Goal: Information Seeking & Learning: Learn about a topic

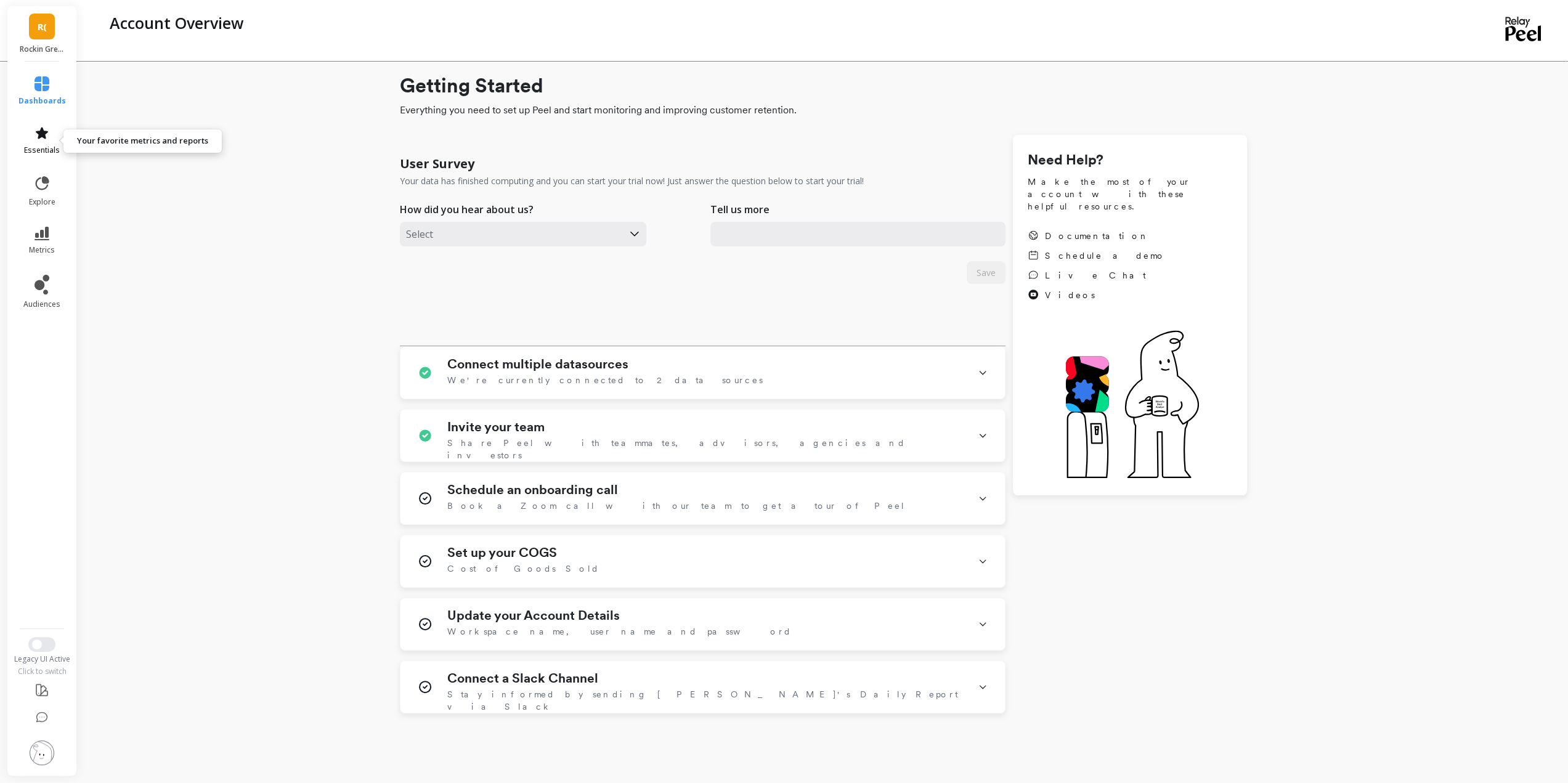
click at [45, 142] on link "essentials" at bounding box center [42, 141] width 48 height 29
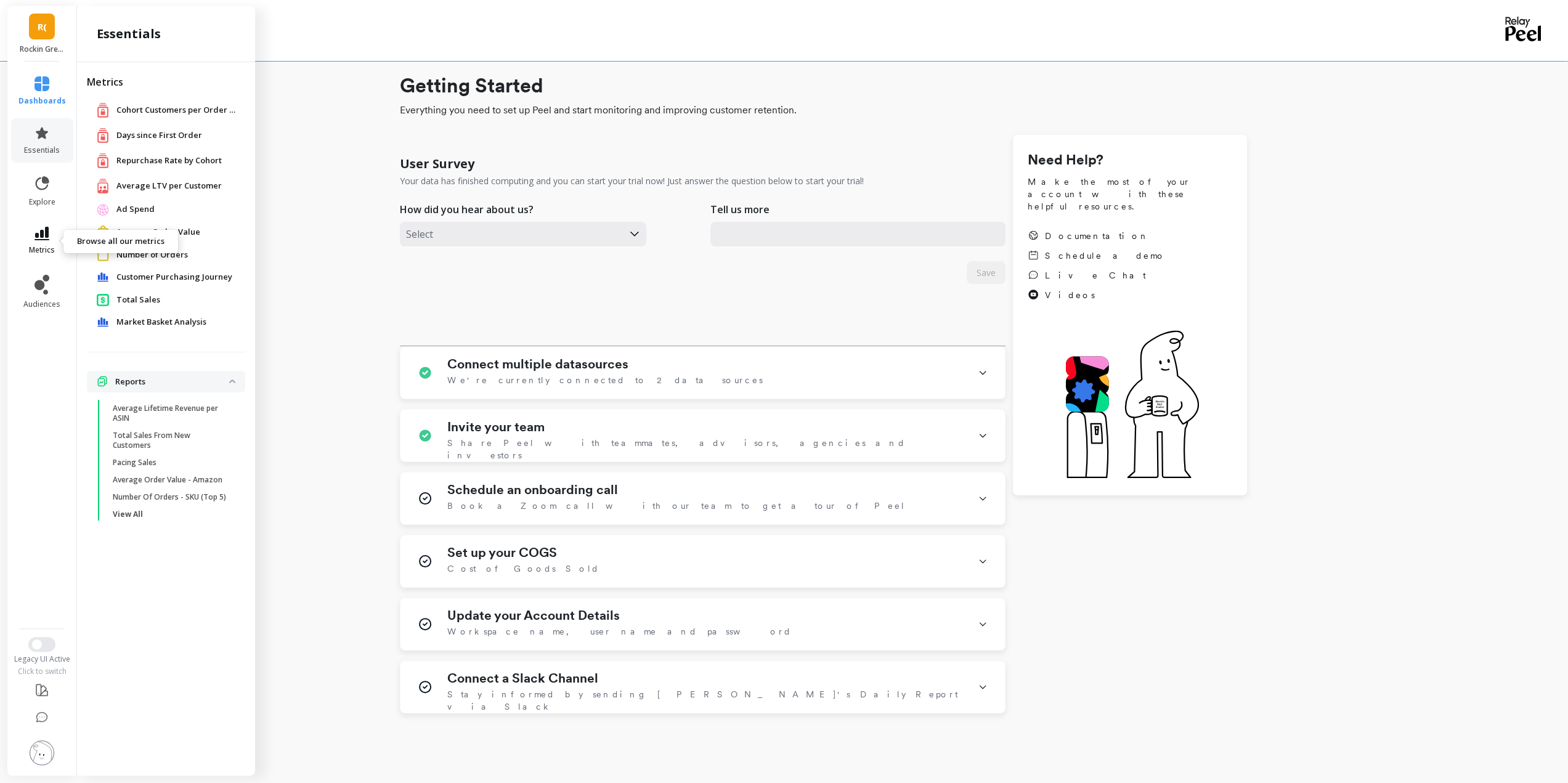
click at [42, 234] on icon at bounding box center [42, 233] width 15 height 14
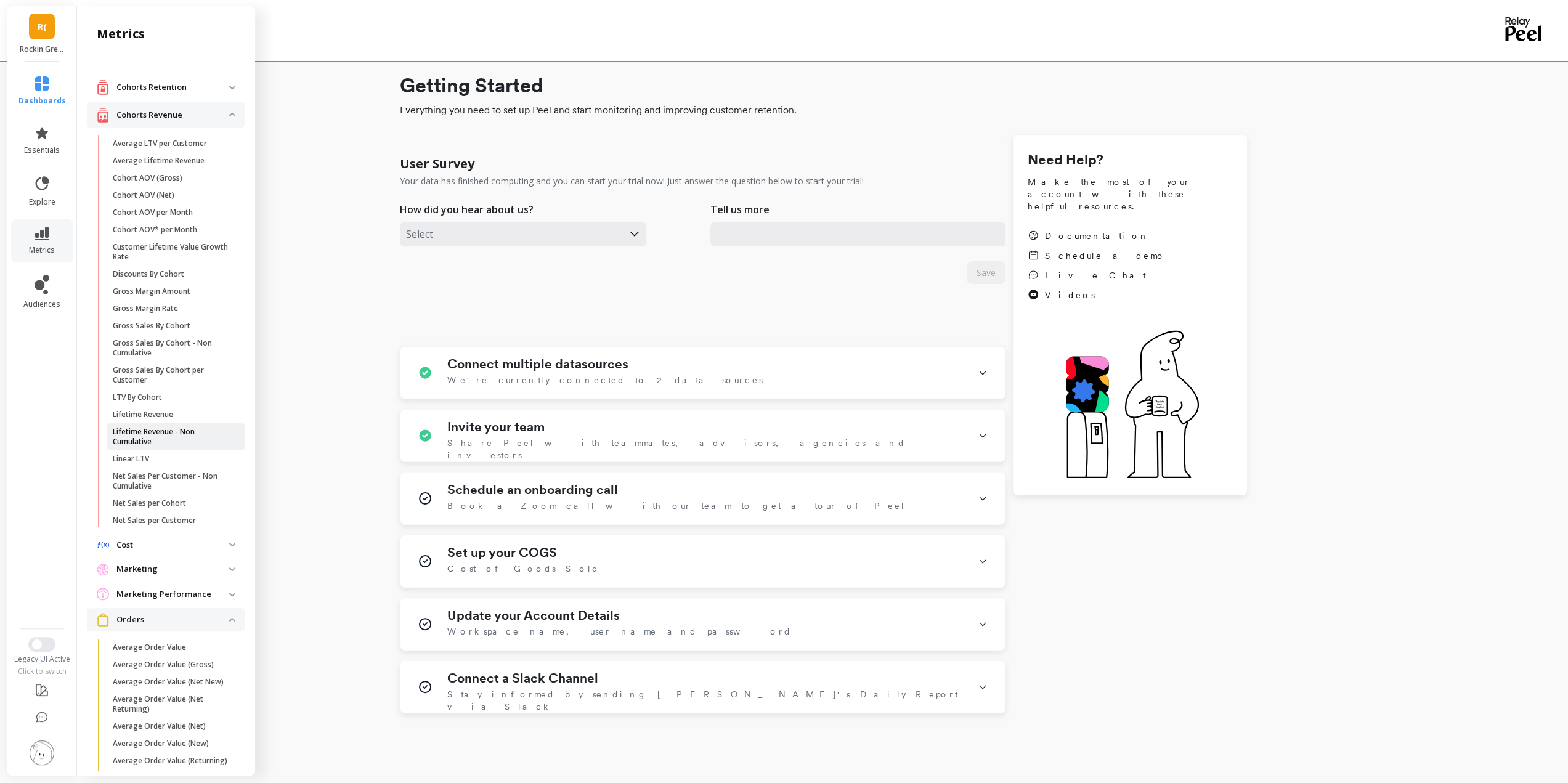
click at [152, 432] on p "Lifetime Revenue - Non Cumulative" at bounding box center [171, 436] width 118 height 20
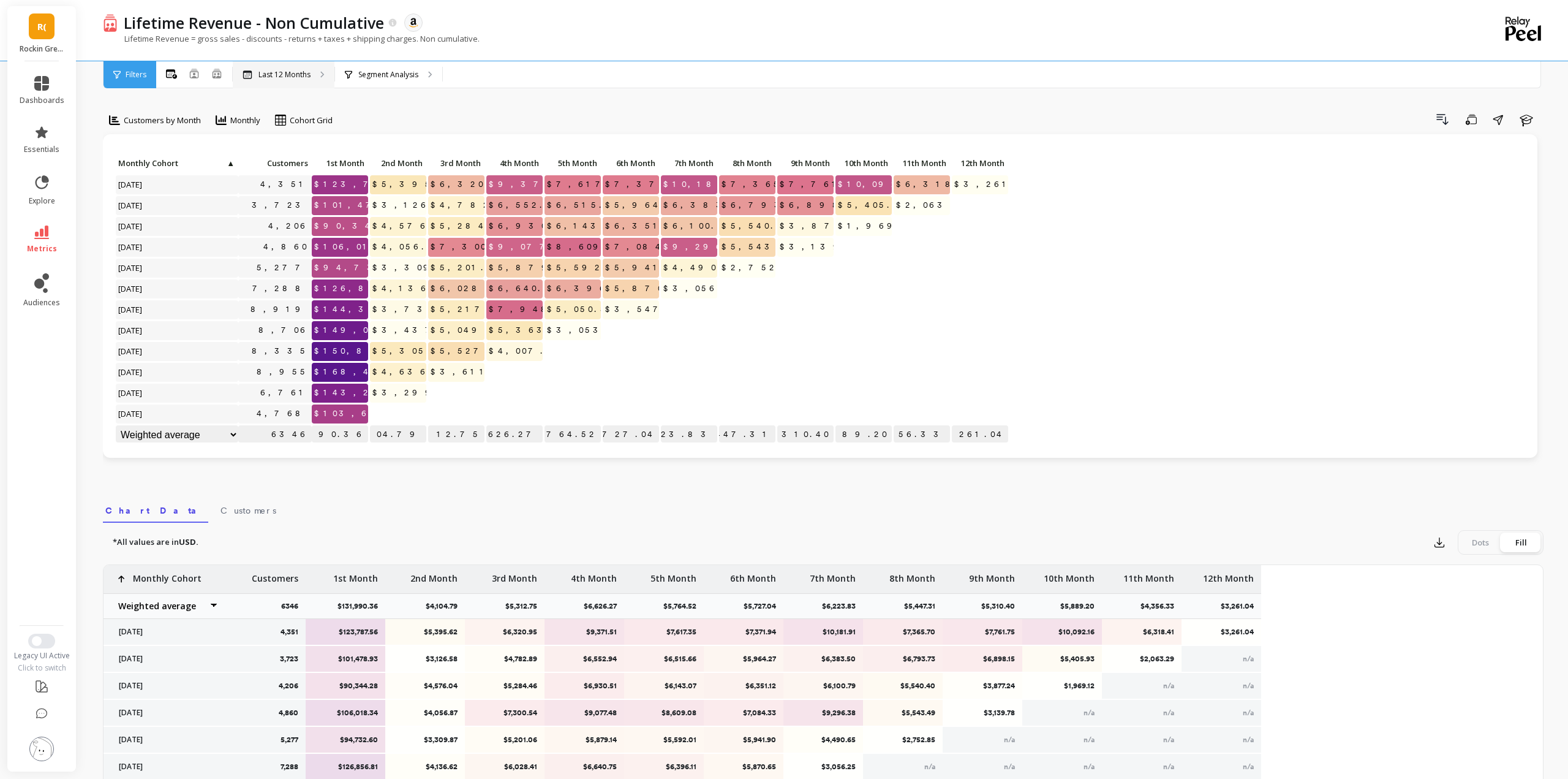
click at [305, 74] on p "Last 12 Months" at bounding box center [284, 74] width 52 height 9
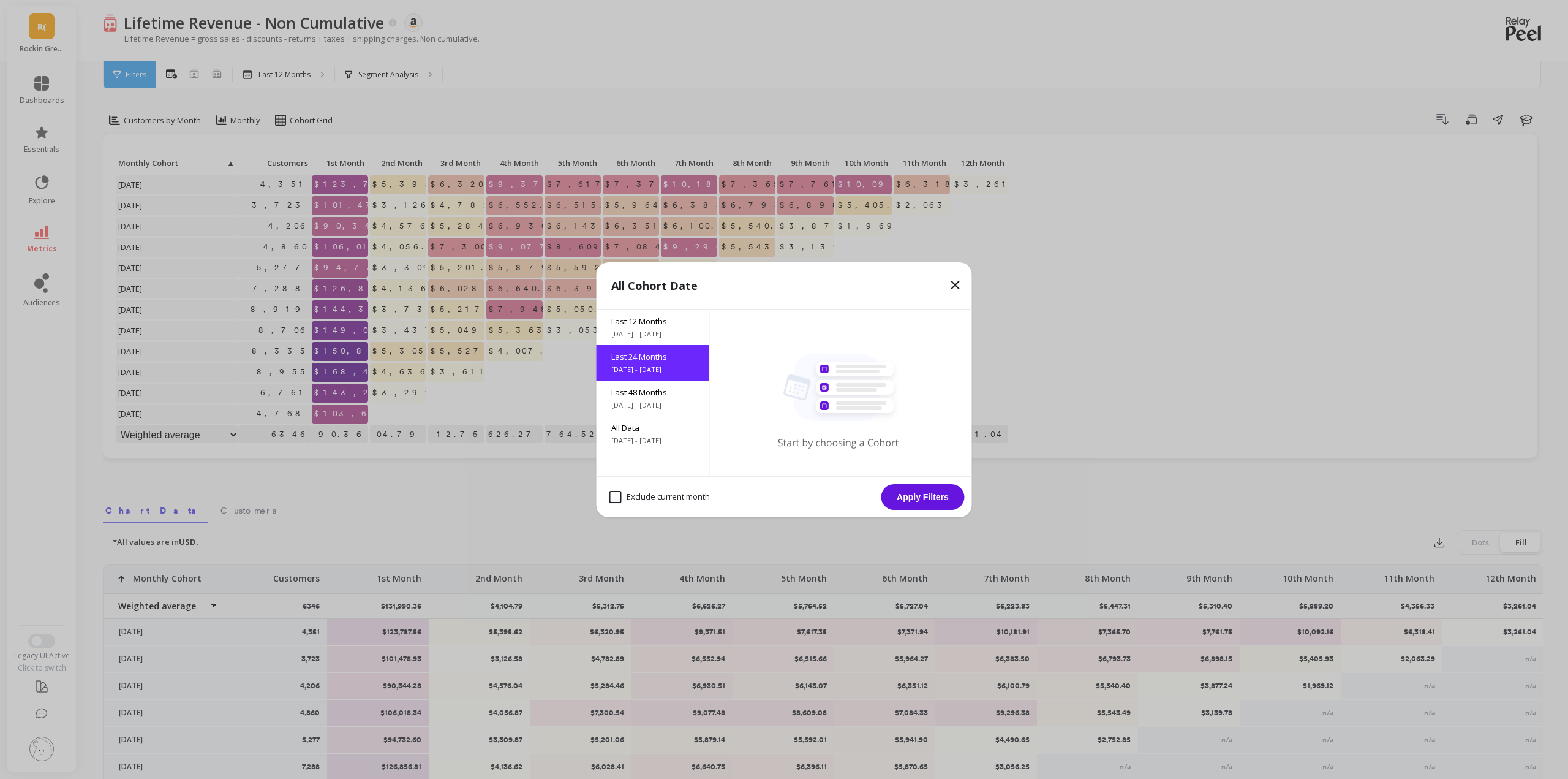
click at [942, 498] on button "Apply Filters" at bounding box center [923, 497] width 83 height 25
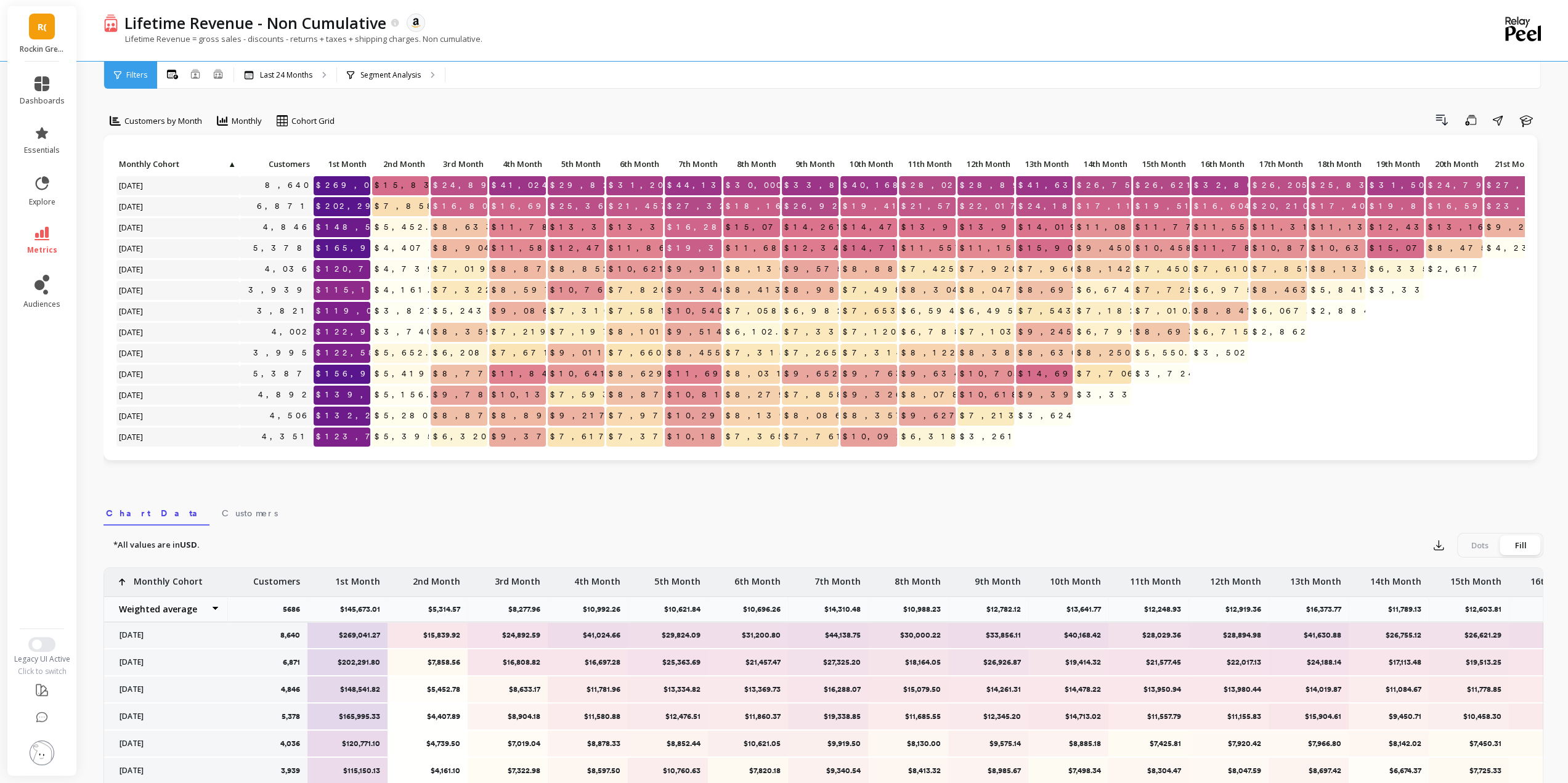
click at [52, 29] on link "R(" at bounding box center [42, 26] width 26 height 26
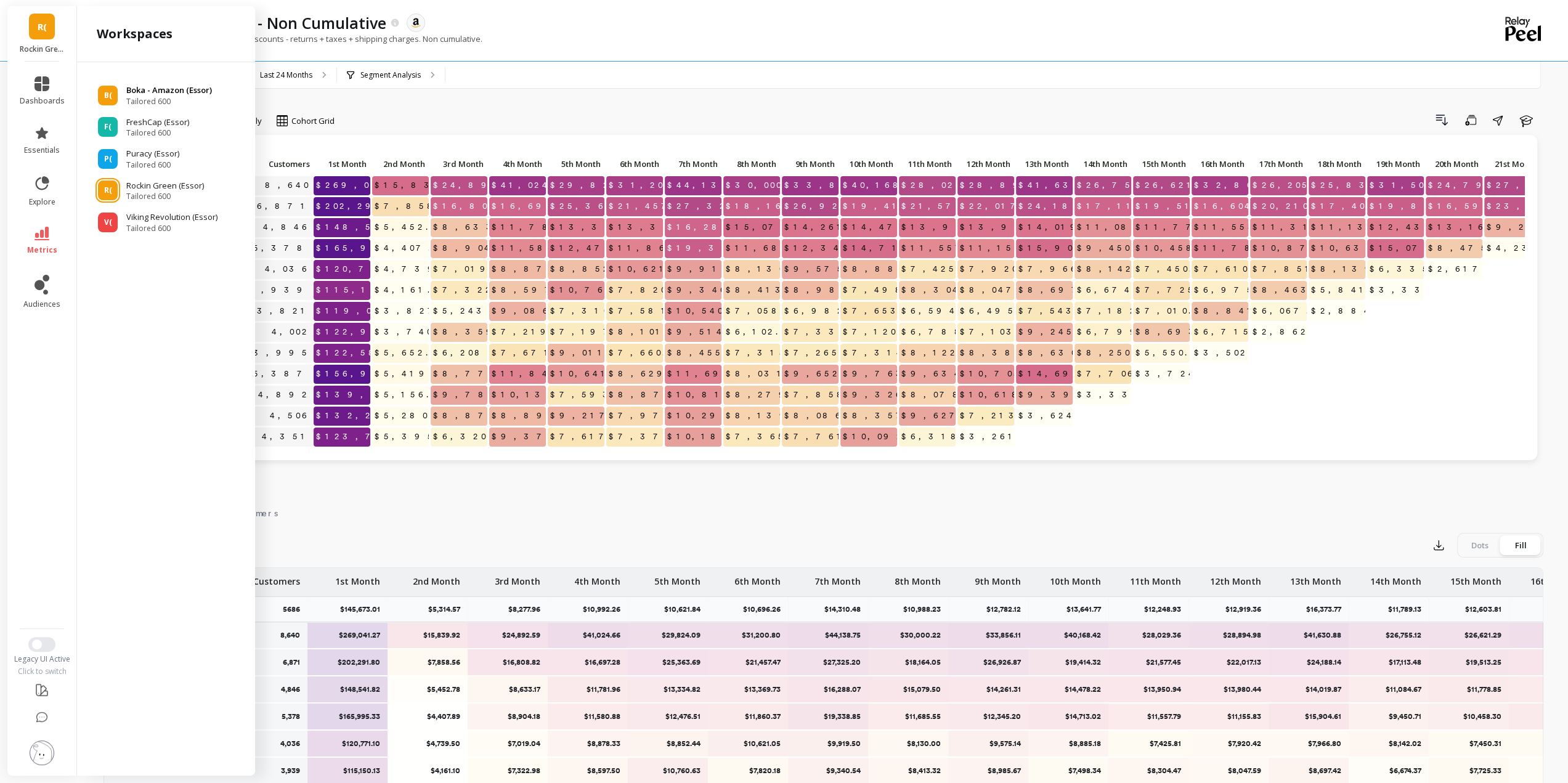
click at [171, 103] on span "Tailored 600" at bounding box center [169, 101] width 86 height 10
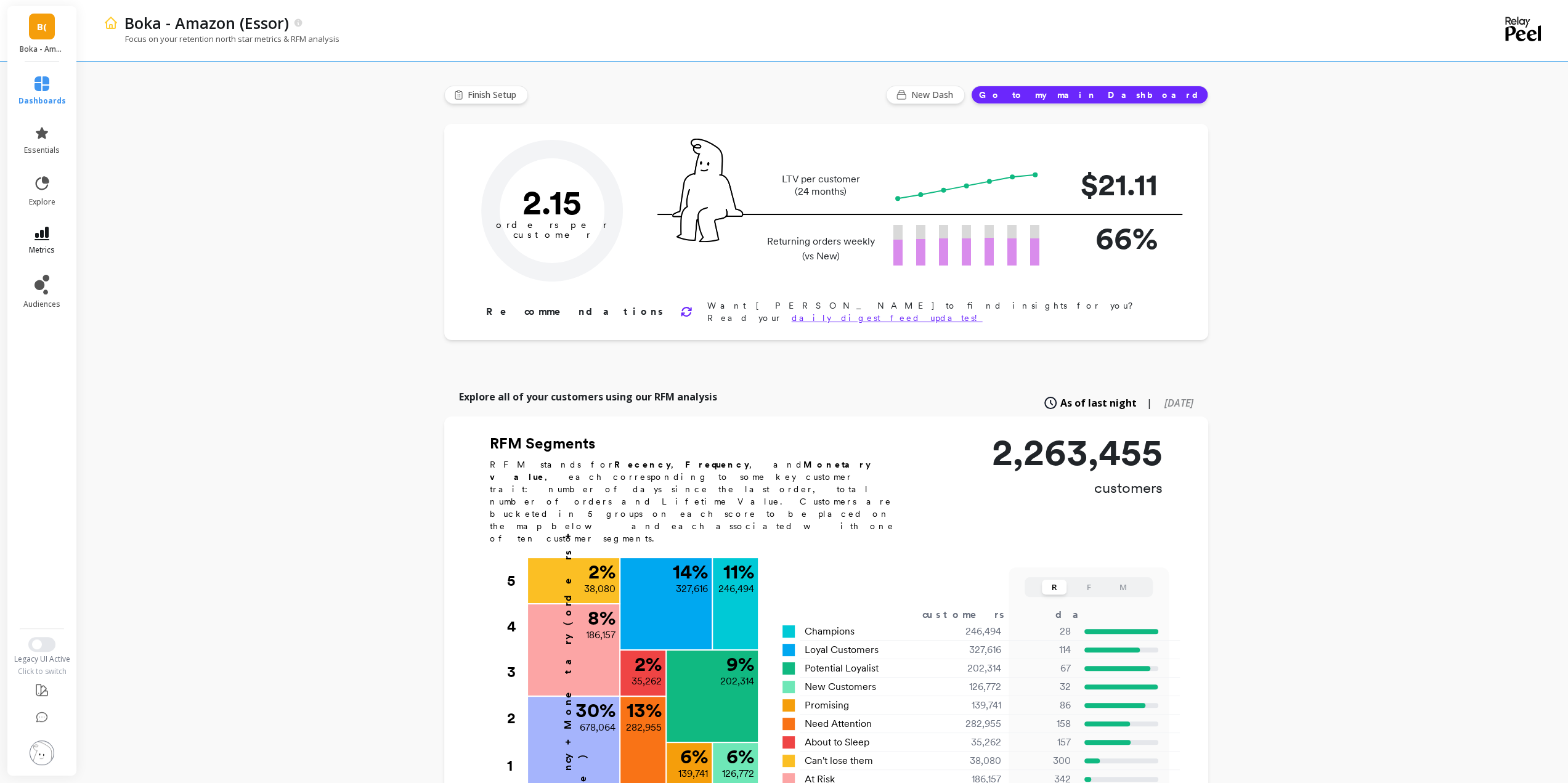
click at [46, 231] on icon at bounding box center [42, 233] width 15 height 14
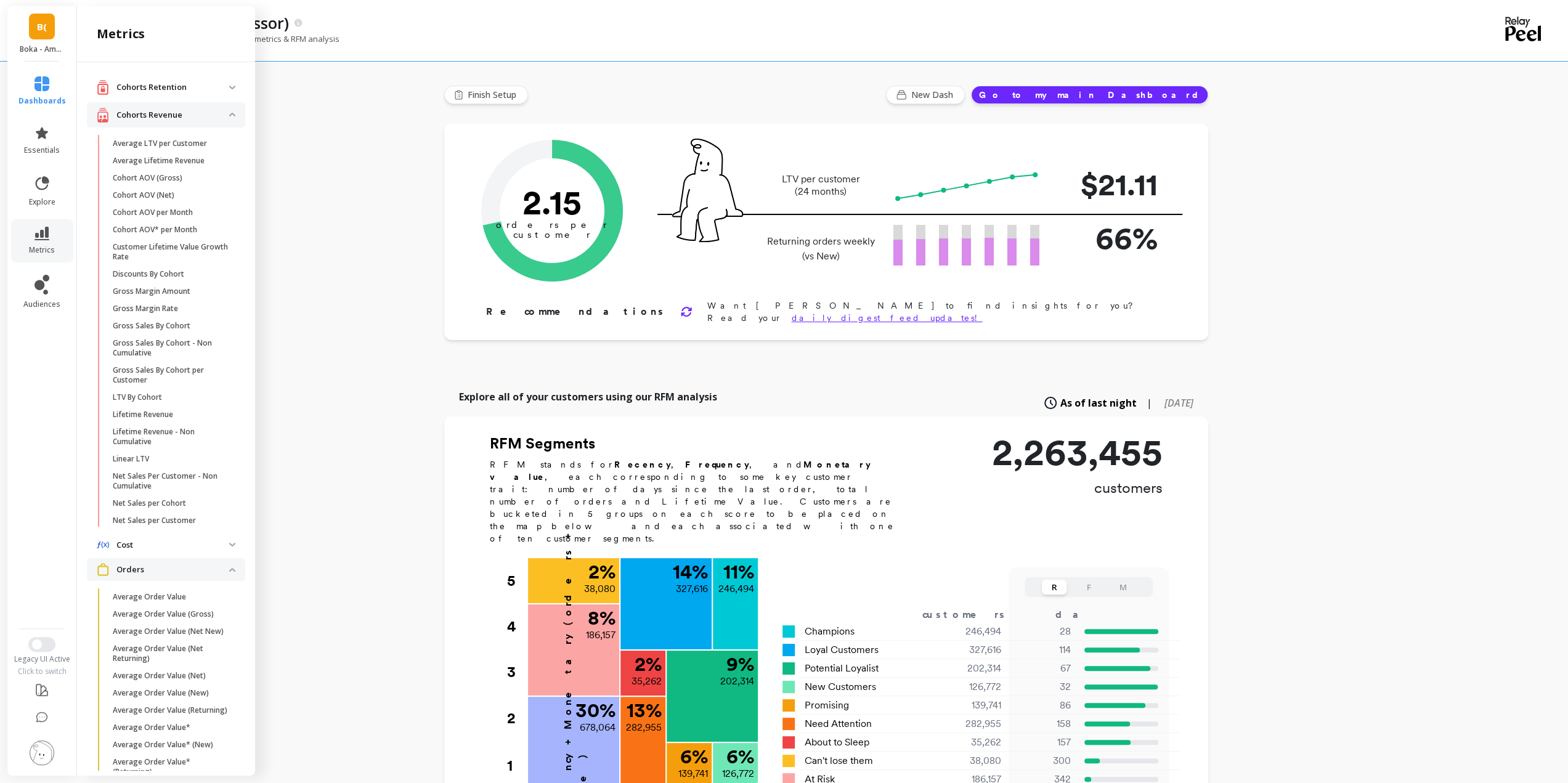
drag, startPoint x: 155, startPoint y: 431, endPoint x: 177, endPoint y: 420, distance: 24.6
click at [155, 431] on p "Lifetime Revenue - Non Cumulative" at bounding box center [171, 436] width 118 height 20
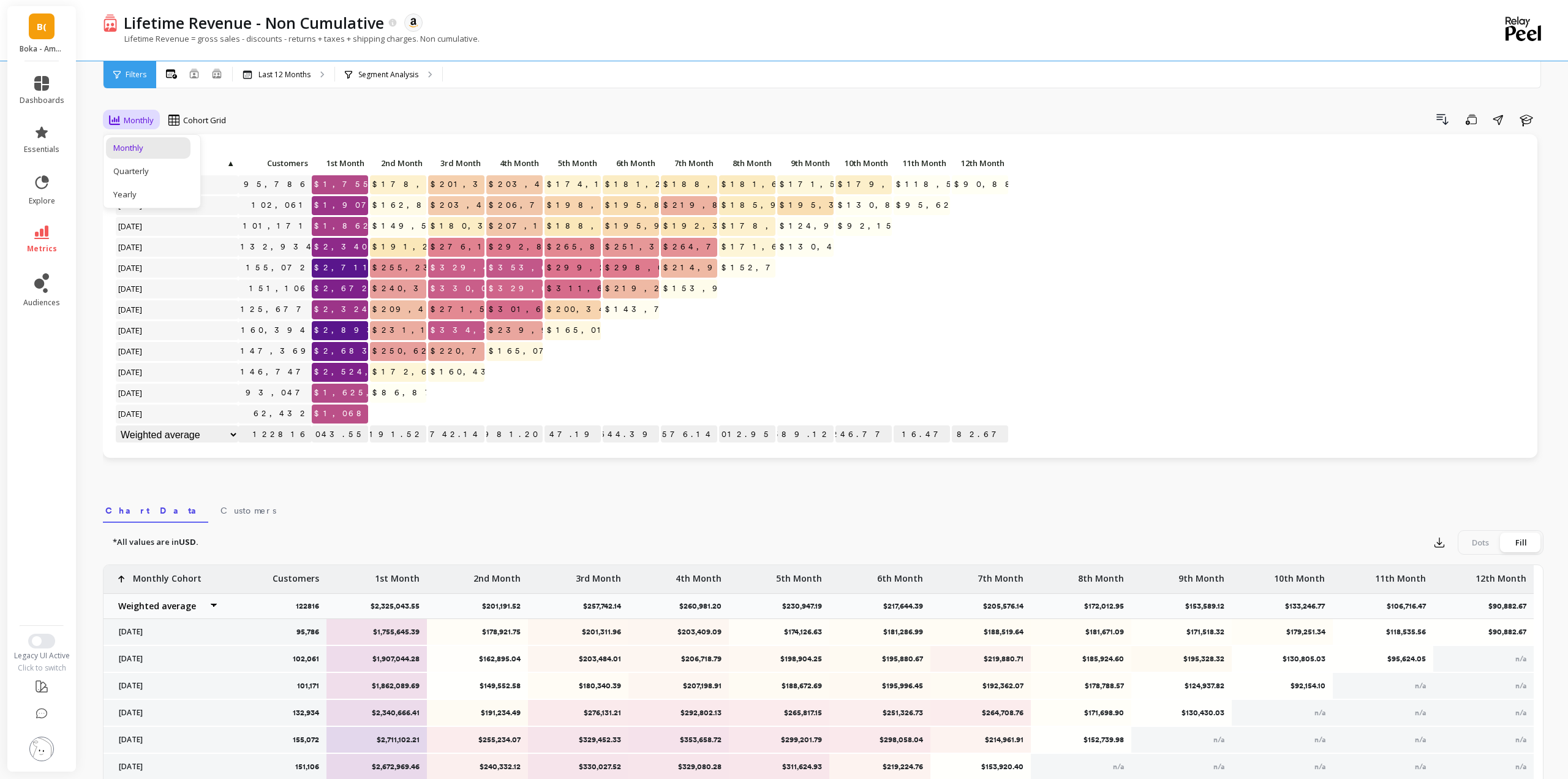
click at [130, 120] on span "Monthly" at bounding box center [138, 120] width 30 height 12
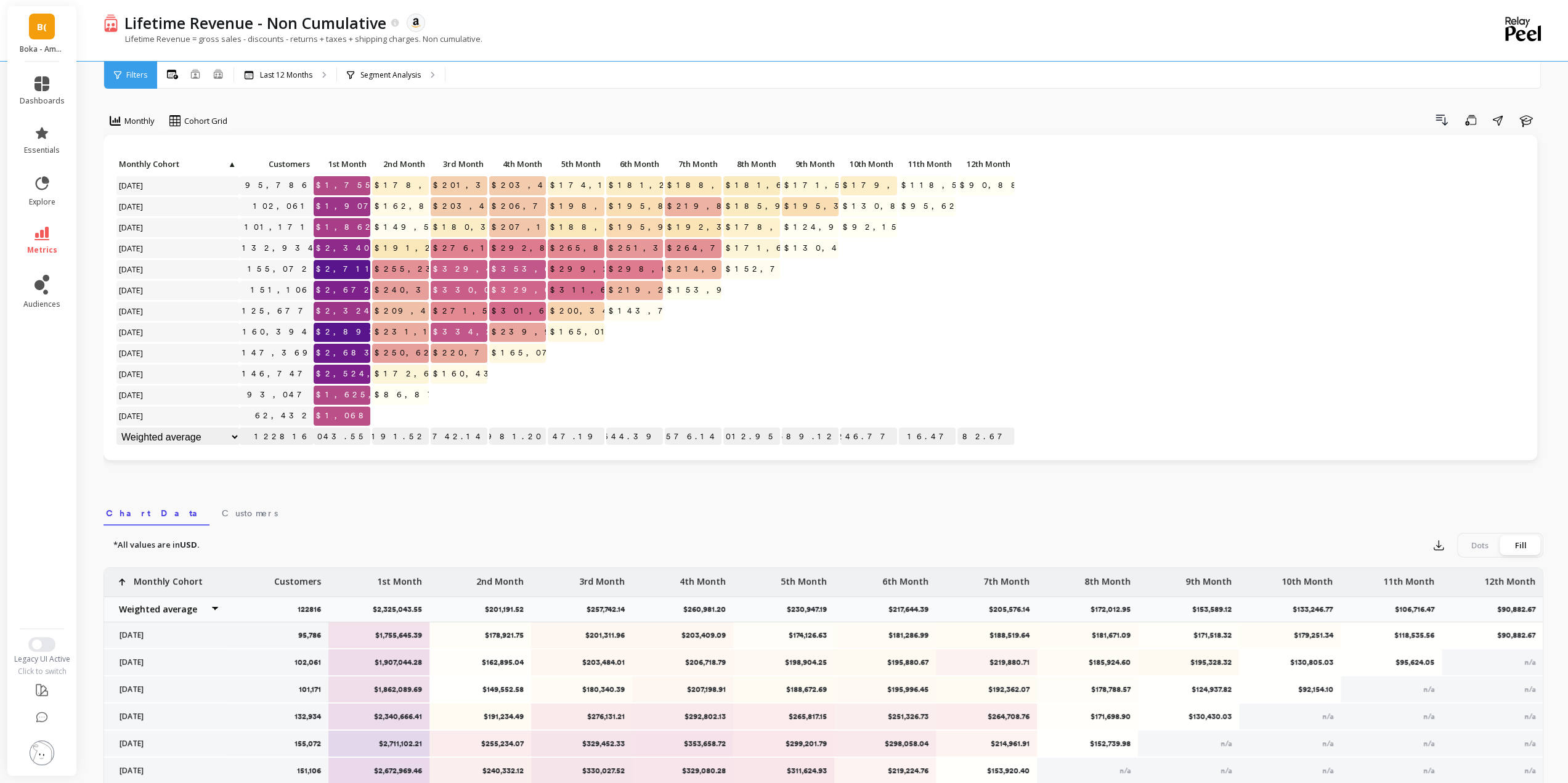
click at [288, 111] on div "Drill Down Save Share Learn" at bounding box center [889, 120] width 1307 height 20
click at [291, 68] on div "Last 12 Months" at bounding box center [285, 75] width 102 height 27
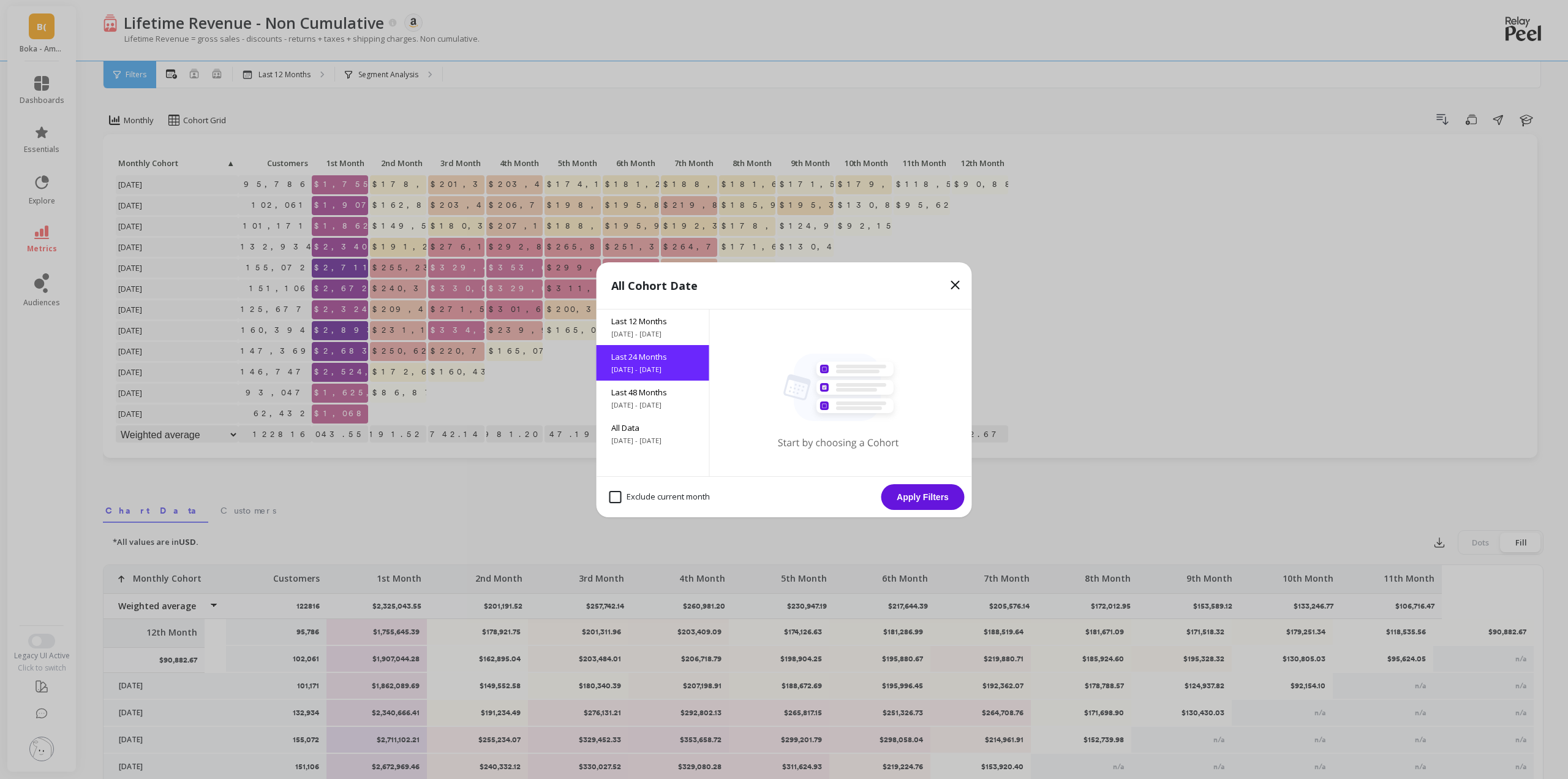
click at [940, 501] on button "Apply Filters" at bounding box center [923, 497] width 83 height 25
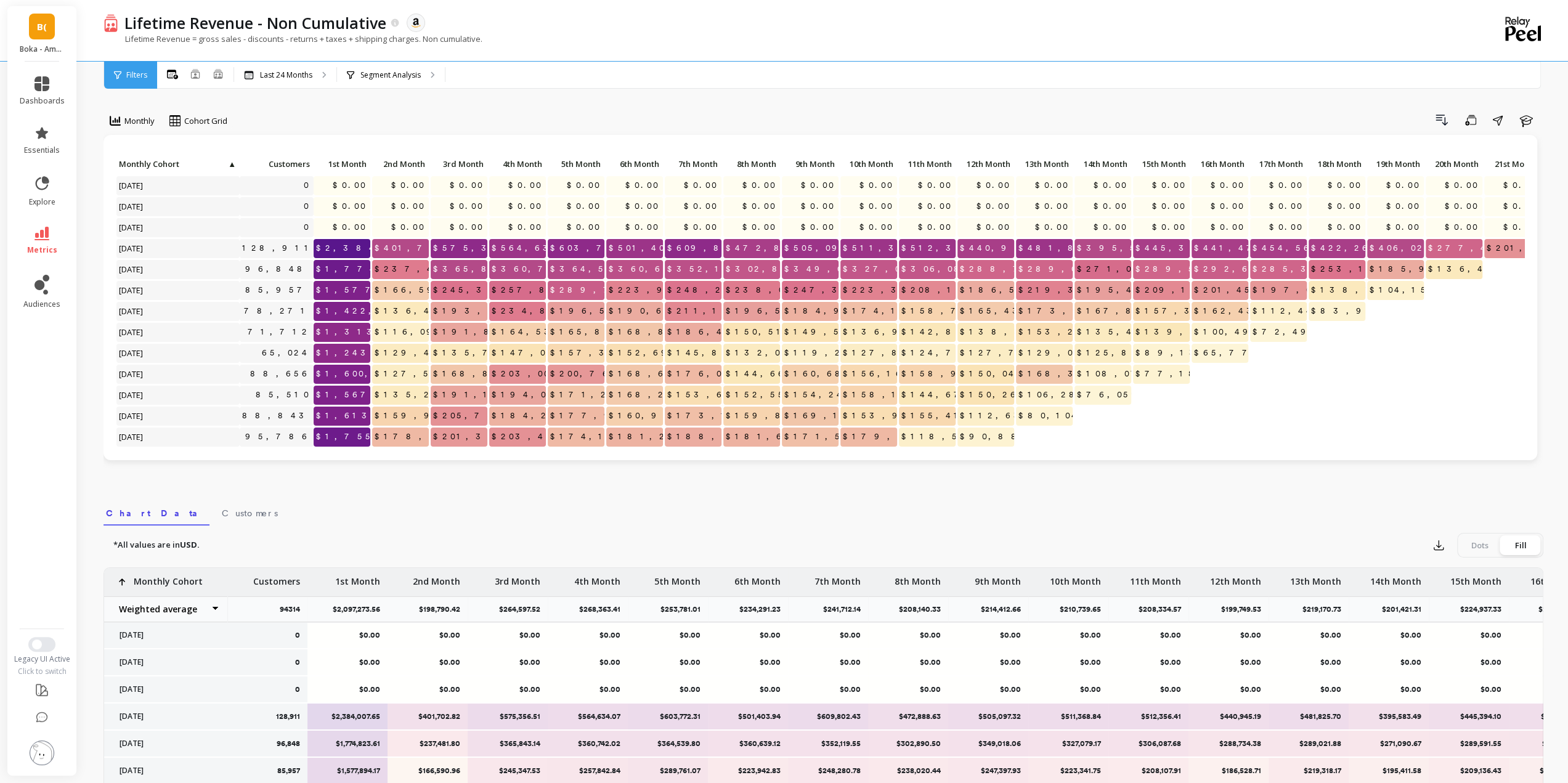
scroll to position [123, 0]
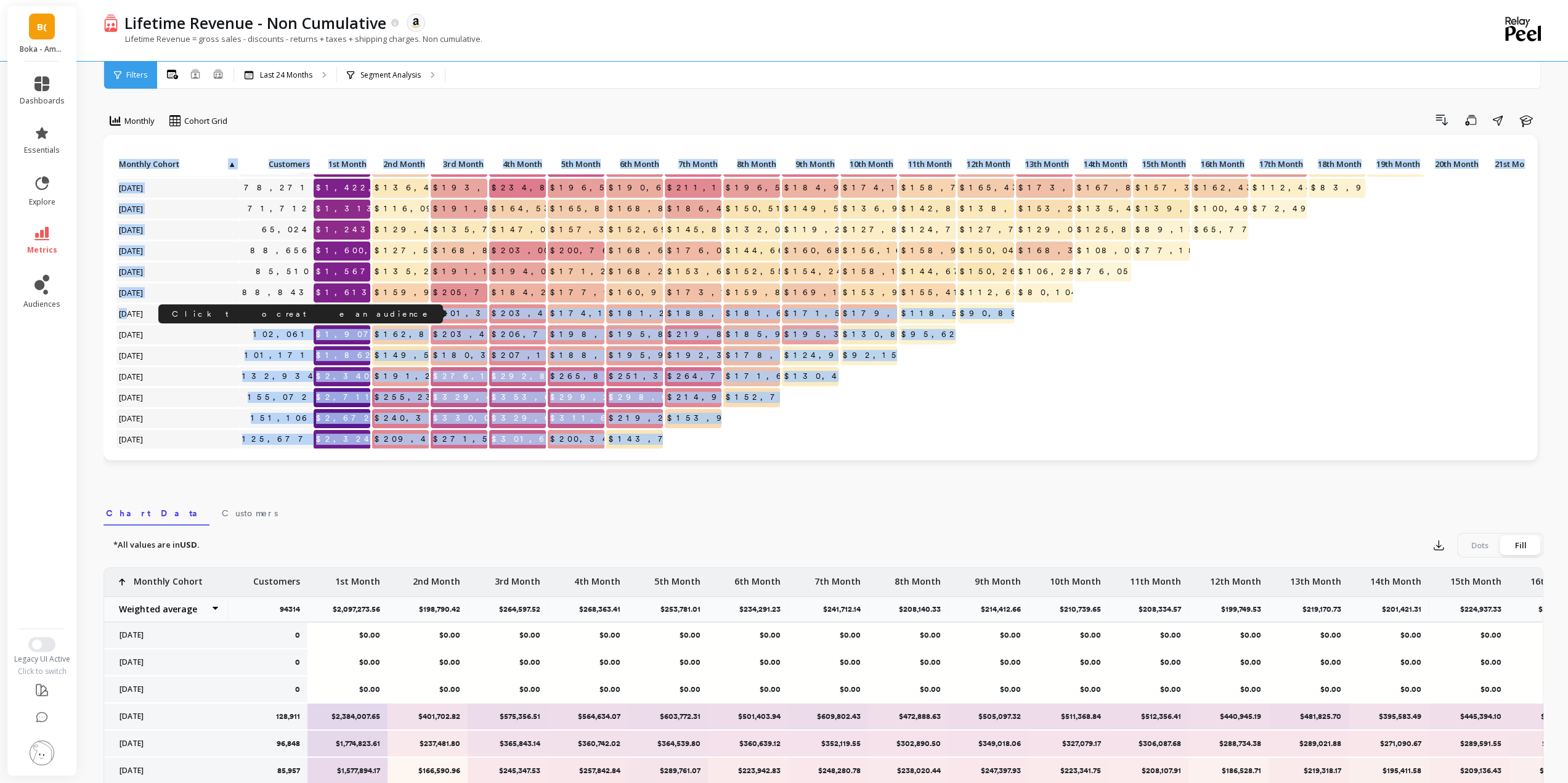
drag, startPoint x: 127, startPoint y: 315, endPoint x: 326, endPoint y: 316, distance: 199.0
click at [326, 316] on div "Click to create an audience 128,911 $2,384,007.65 $401,702.82 $575,356.51 $564,…" at bounding box center [889, 314] width 1547 height 564
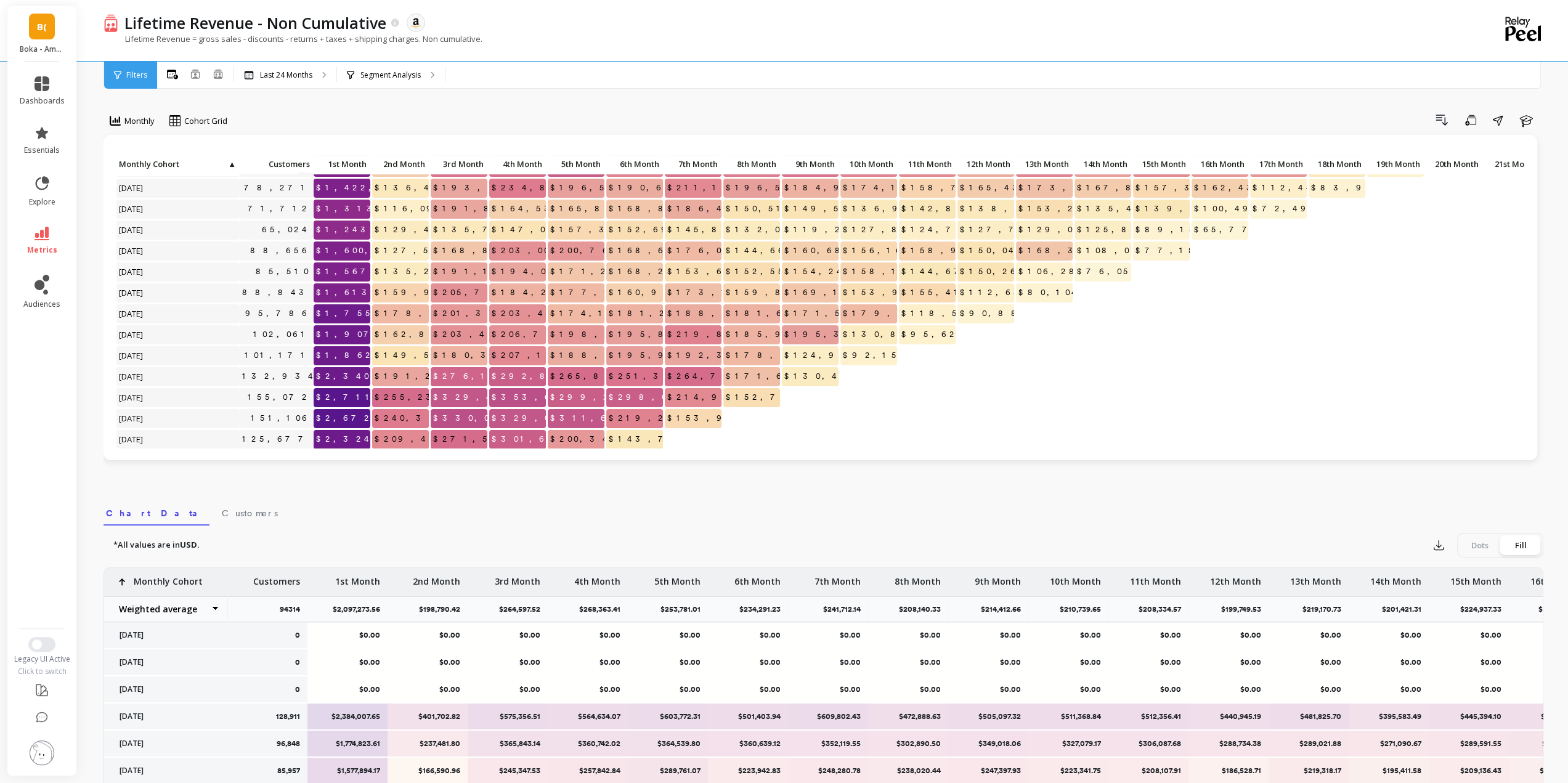
click at [95, 329] on div "Lifetime Revenue - Non Cumulative The data you are viewing comes from: Amazon S…" at bounding box center [826, 503] width 1485 height 1005
click at [373, 76] on p "Segment Analysis" at bounding box center [390, 75] width 60 height 10
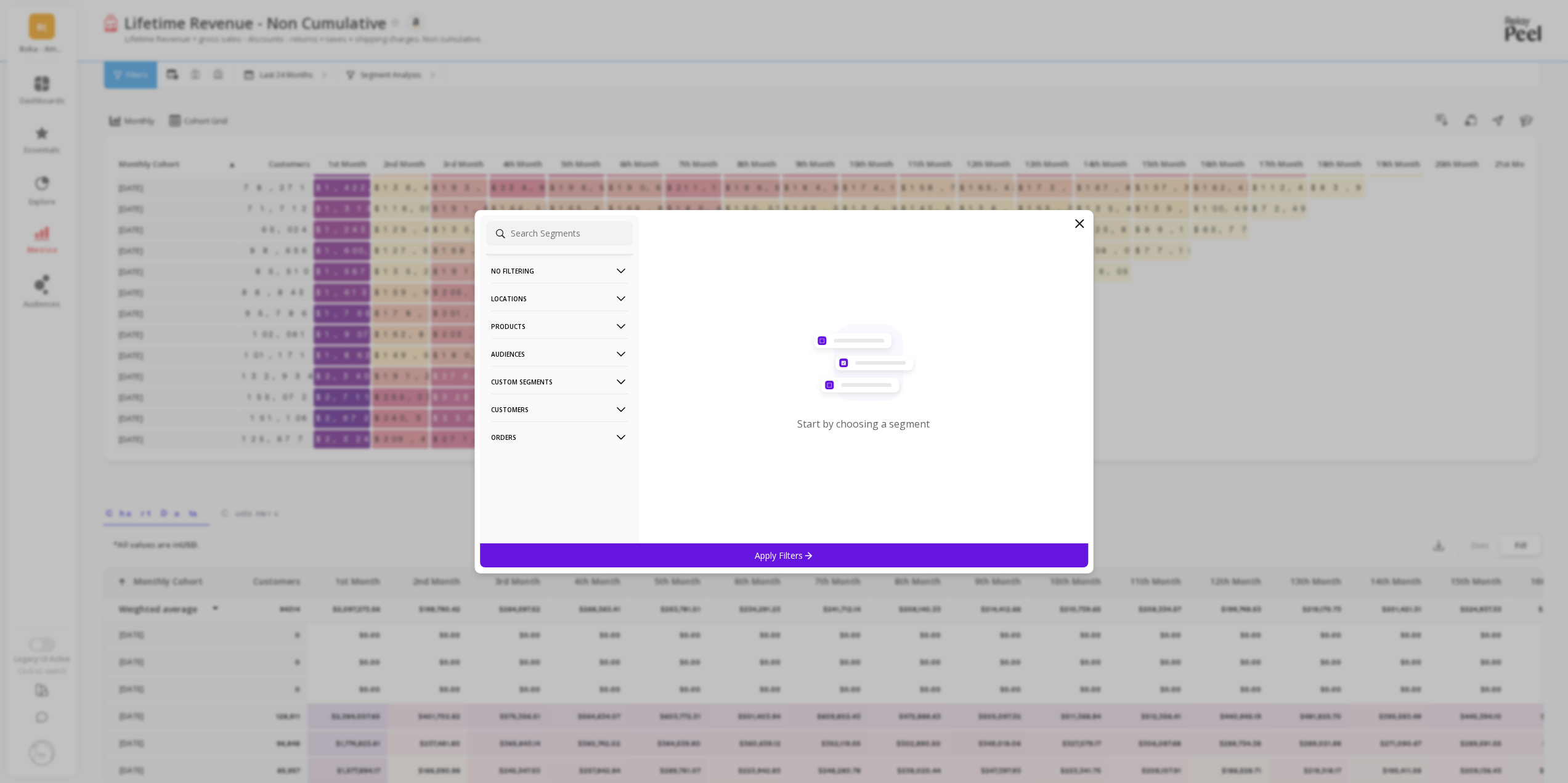
click at [546, 297] on p "Locations" at bounding box center [559, 298] width 137 height 31
click at [512, 342] on p "Countries" at bounding box center [511, 343] width 37 height 11
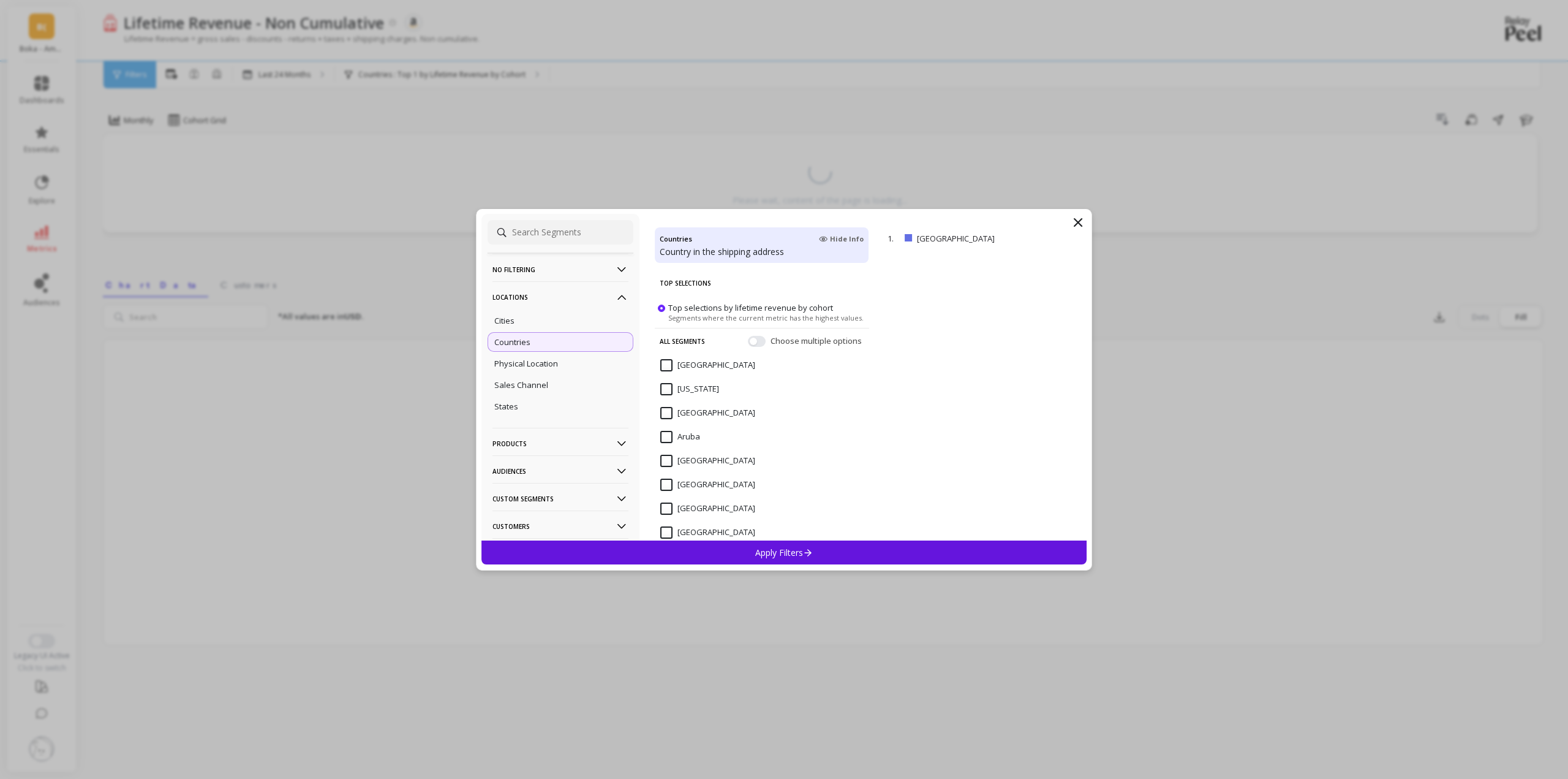
click at [762, 552] on p "Apply Filters" at bounding box center [784, 553] width 58 height 12
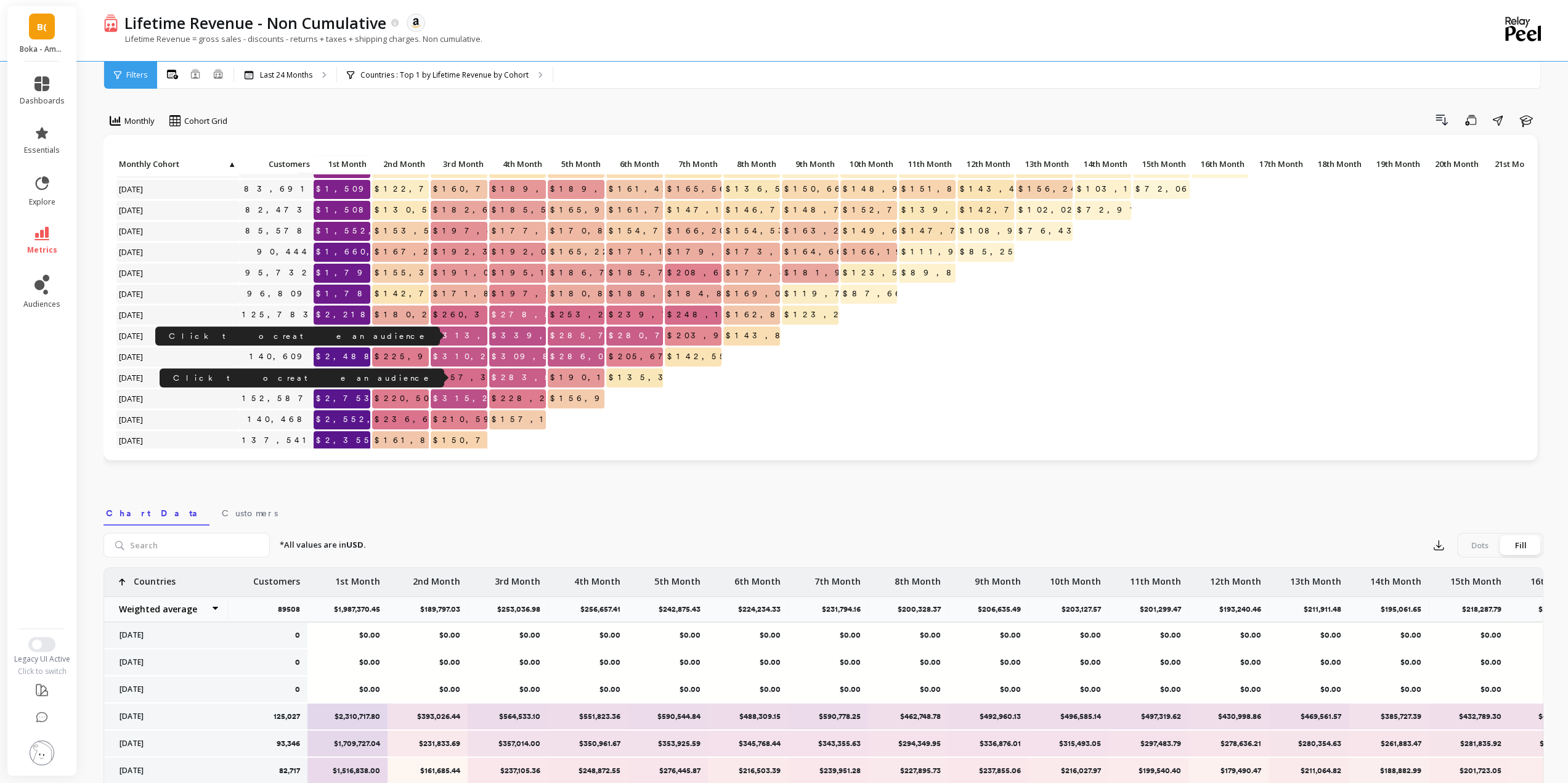
scroll to position [123, 0]
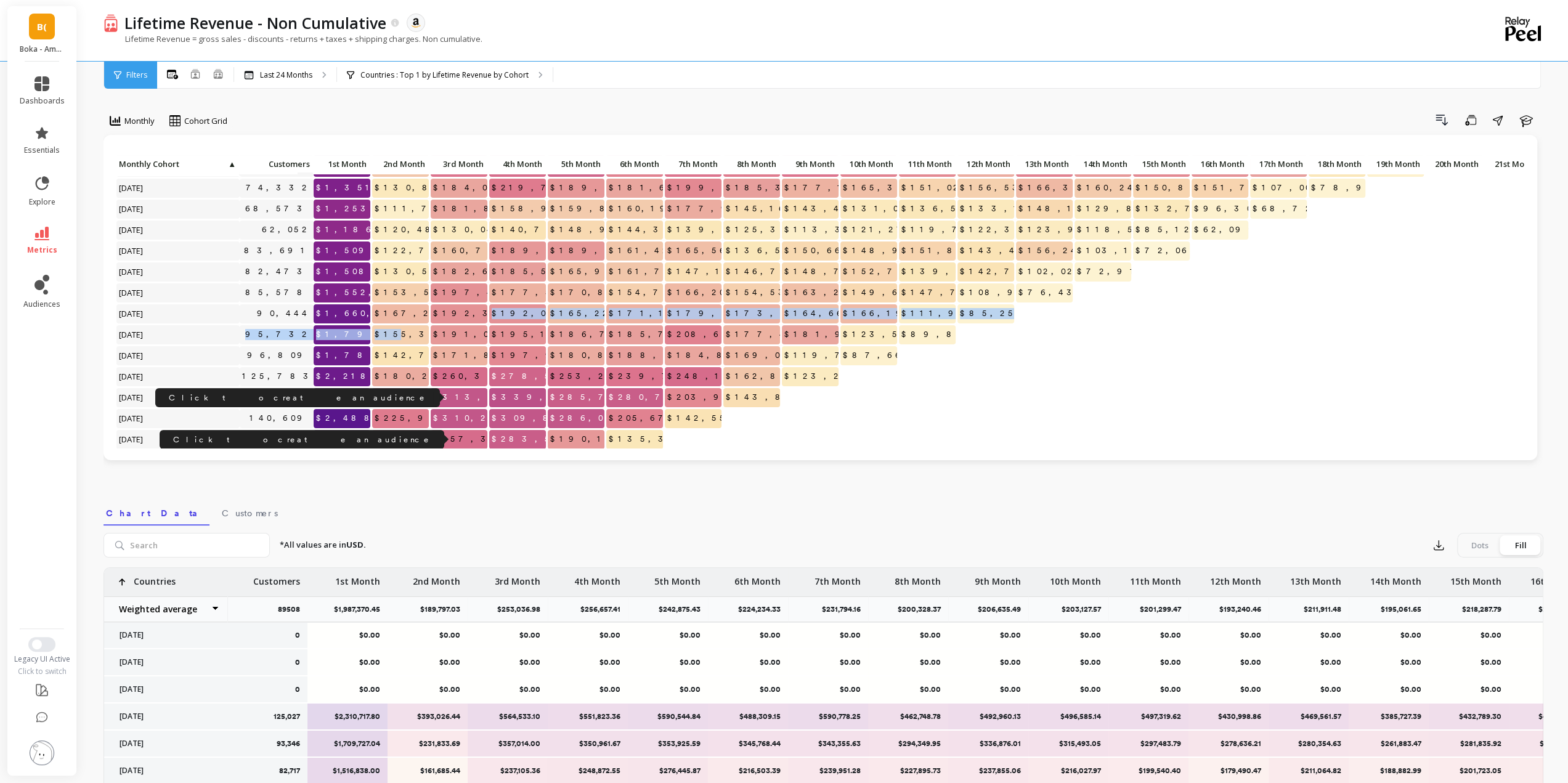
drag, startPoint x: 393, startPoint y: 333, endPoint x: 469, endPoint y: 321, distance: 76.9
click at [471, 321] on div "Click to create an audience 125,027 $2,310,717.80 $393,026.44 $564,533.10 $551,…" at bounding box center [889, 314] width 1547 height 564
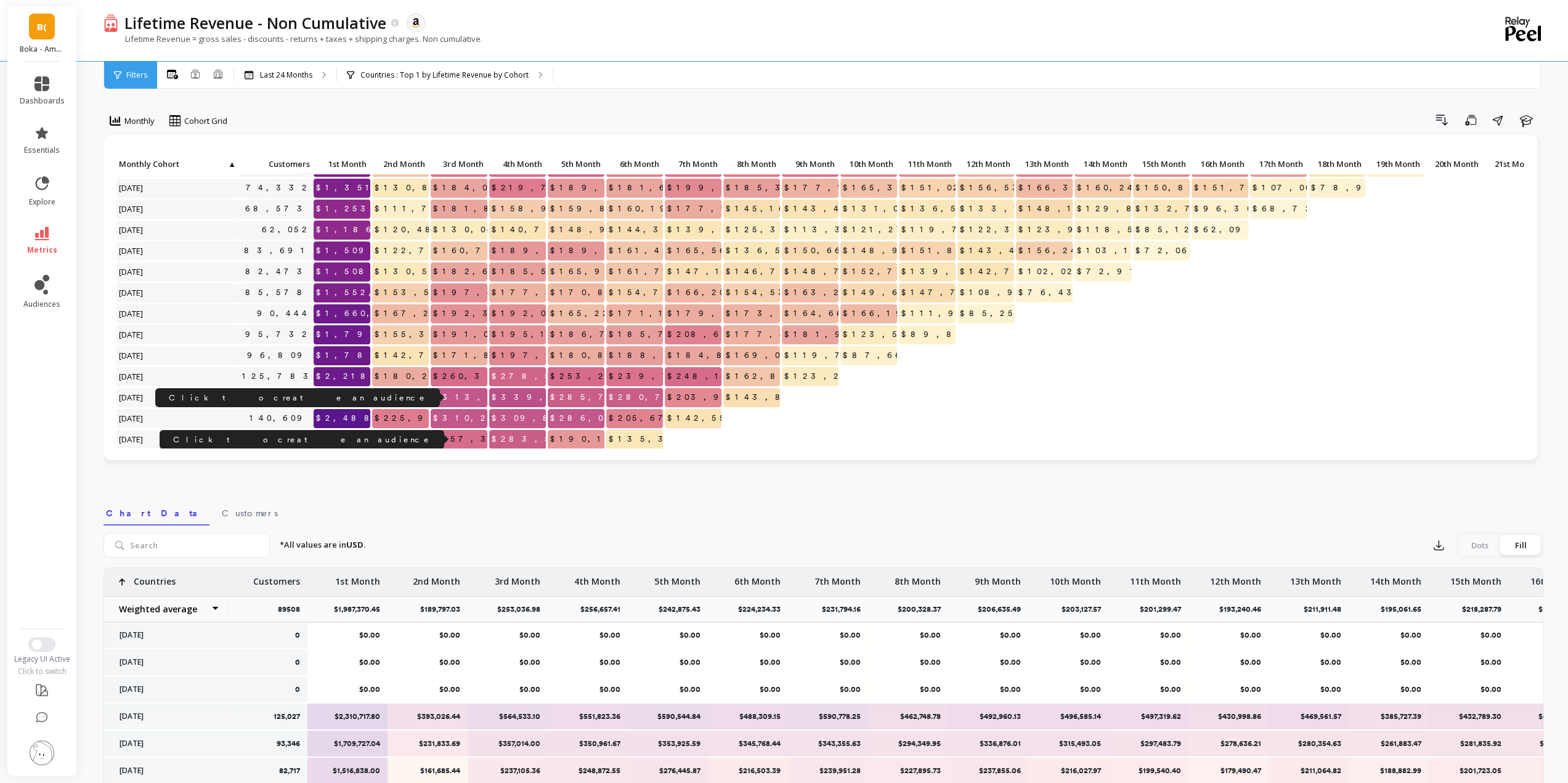
click at [394, 312] on span "$167,252.18" at bounding box center [425, 313] width 107 height 18
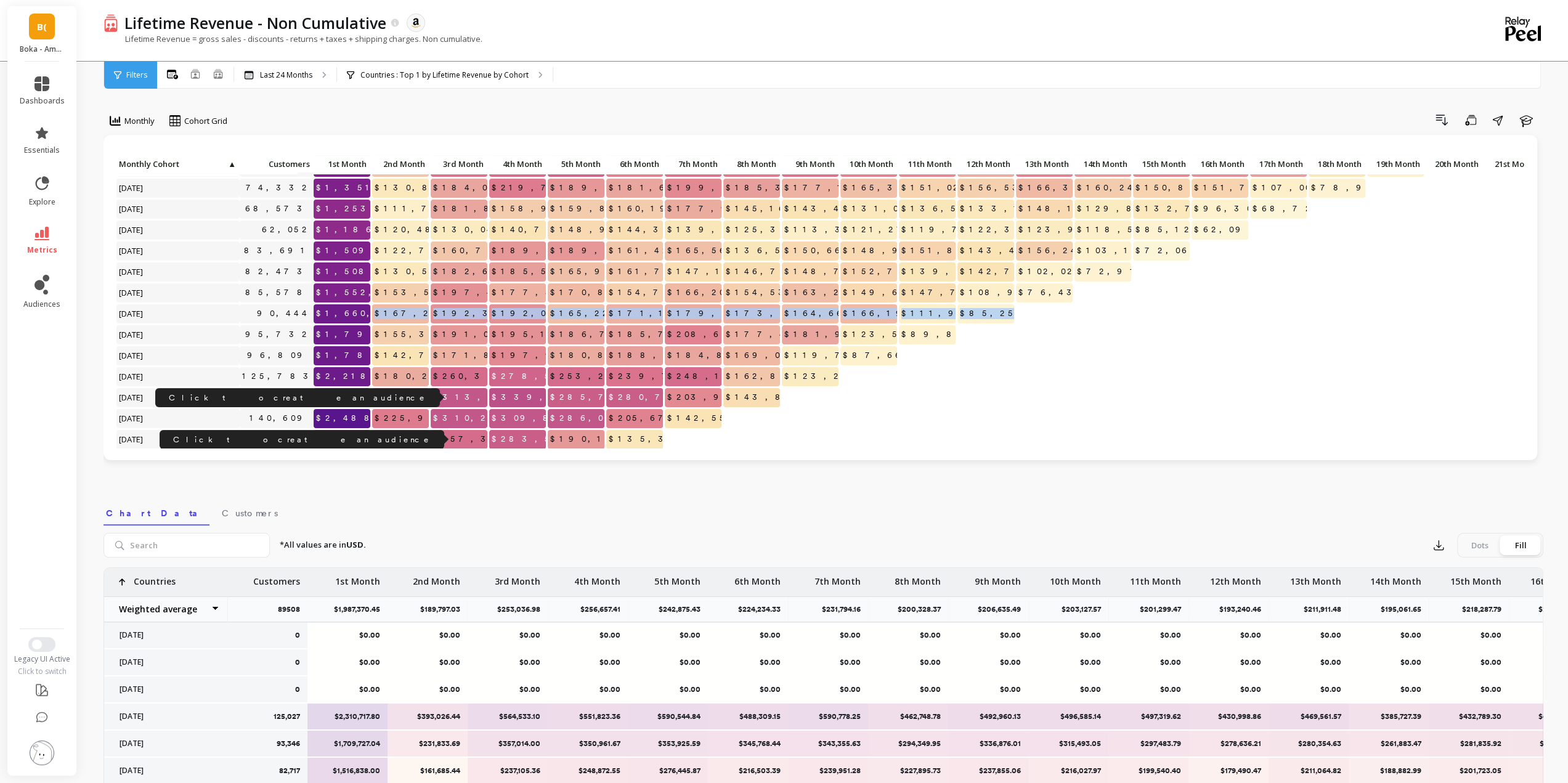
drag, startPoint x: 379, startPoint y: 312, endPoint x: 1018, endPoint y: 307, distance: 639.0
click at [1018, 307] on div "Click to create an audience 125,027 $2,310,717.80 $393,026.44 $564,533.10 $551,…" at bounding box center [889, 314] width 1547 height 564
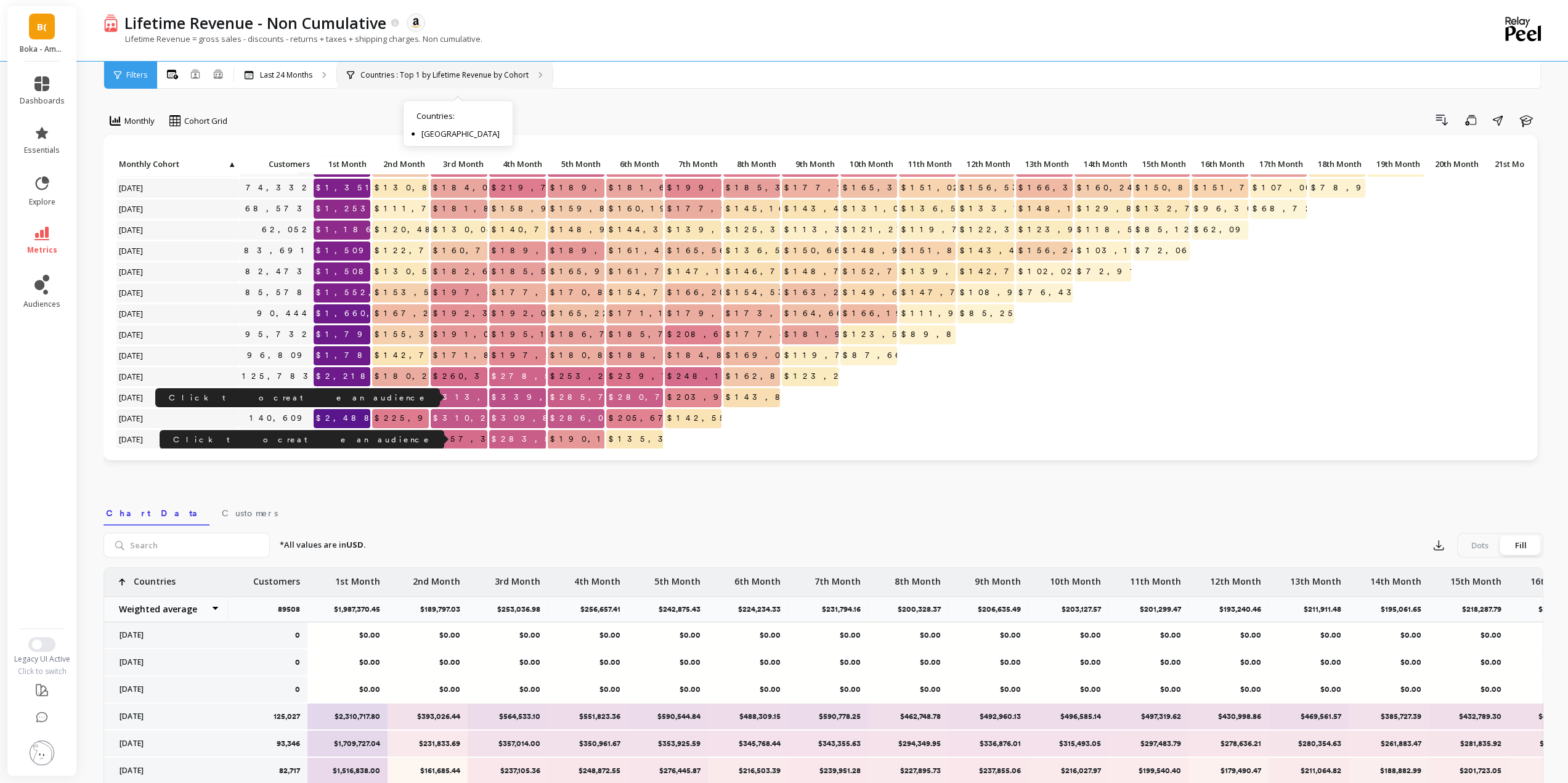
click at [375, 74] on p "Countries : Top 1 by Lifetime Revenue by Cohort" at bounding box center [444, 75] width 168 height 10
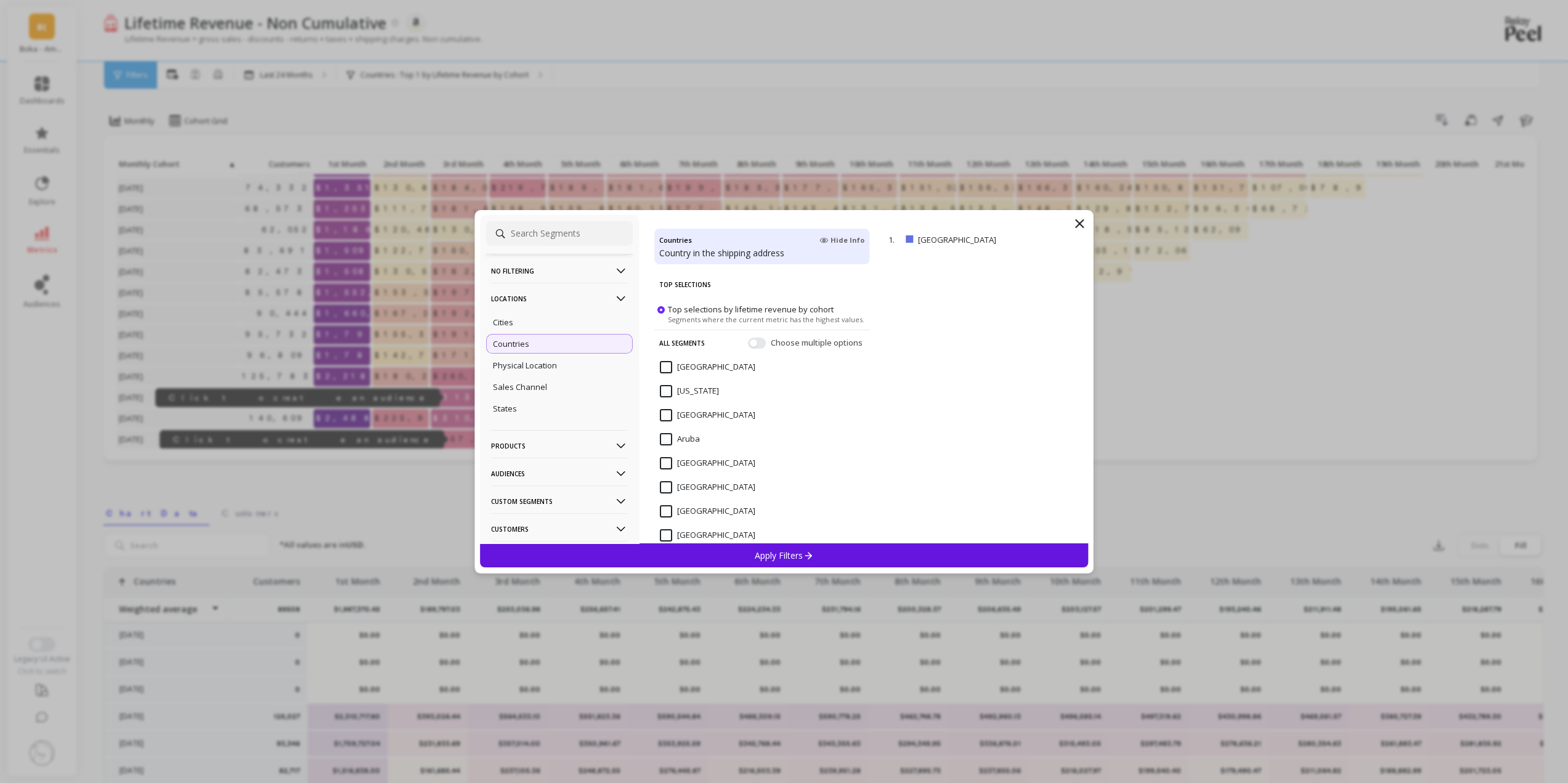
click at [1078, 222] on icon at bounding box center [1080, 223] width 7 height 7
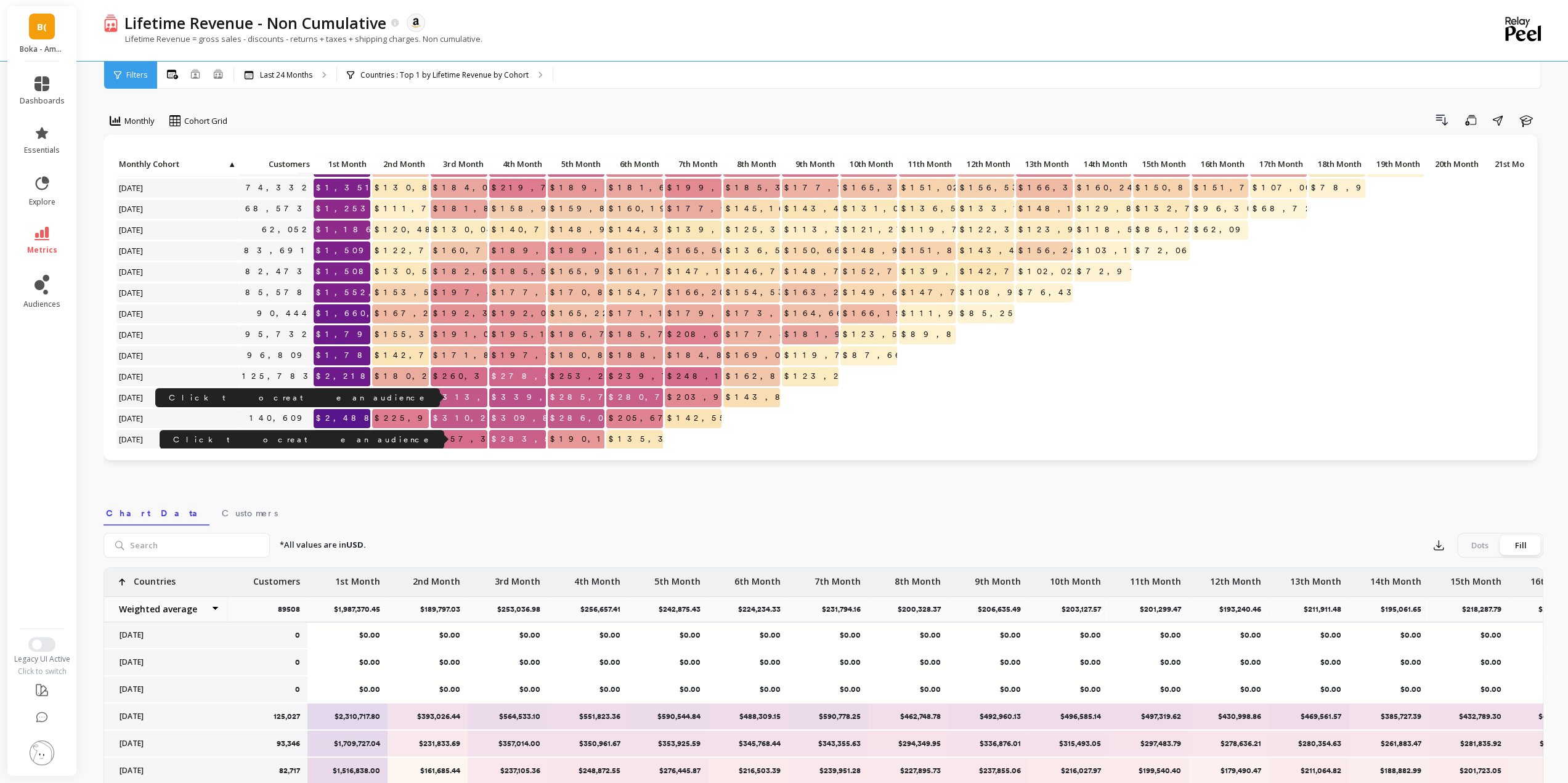
click at [1123, 353] on p at bounding box center [1102, 351] width 56 height 9
